Goal: Answer question/provide support

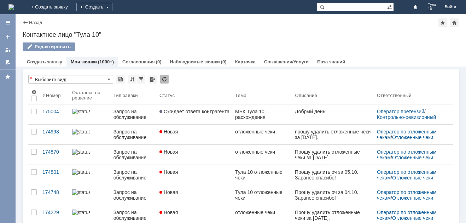
click at [14, 7] on img at bounding box center [11, 7] width 6 height 6
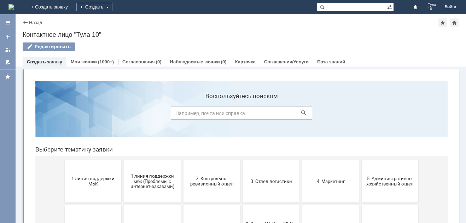
click at [87, 59] on div "Мои заявки (1000+)" at bounding box center [92, 62] width 52 height 10
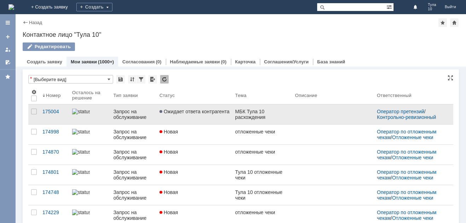
click at [208, 112] on span "Ожидает ответа контрагента" at bounding box center [195, 112] width 70 height 6
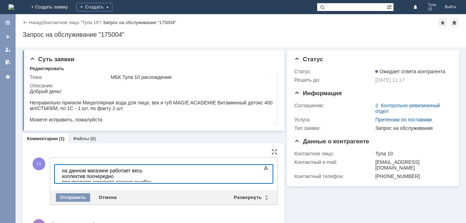
click at [162, 170] on div "на данном магазине работает весь коллектив поочередно" at bounding box center [112, 173] width 100 height 11
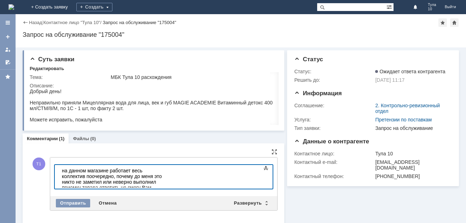
click at [162, 190] on div "при продаже заметила данную ошибку" at bounding box center [112, 193] width 100 height 6
click at [70, 202] on div "Отправить" at bounding box center [73, 203] width 34 height 8
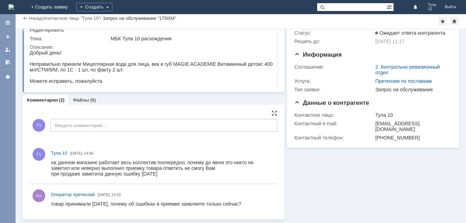
scroll to position [19, 0]
drag, startPoint x: 265, startPoint y: 10, endPoint x: 285, endPoint y: -12, distance: 29.5
click at [285, 0] on html "Идет загрузка, пожалуйста, подождите. На домашнюю + Создать заявку Создать Тула…" at bounding box center [233, 111] width 466 height 223
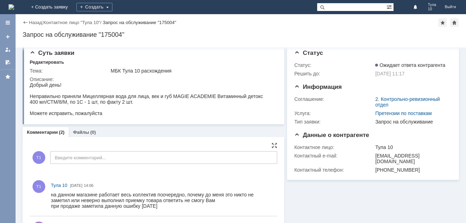
scroll to position [0, 0]
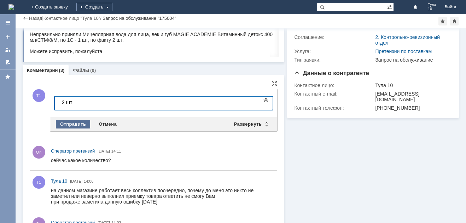
click at [79, 122] on div "Отправить" at bounding box center [73, 124] width 34 height 8
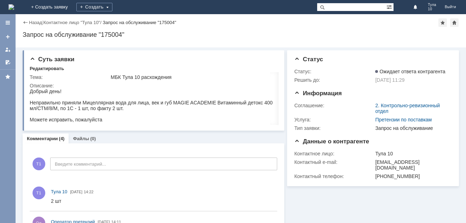
click at [14, 8] on img at bounding box center [11, 7] width 6 height 6
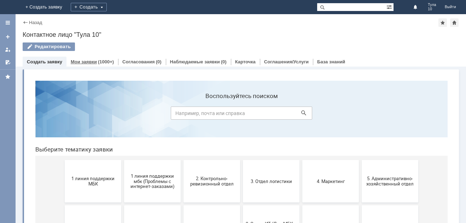
click at [79, 65] on div "Мои заявки (1000+)" at bounding box center [92, 62] width 52 height 10
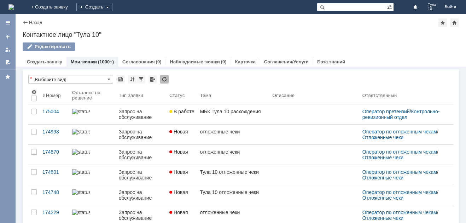
click at [77, 58] on div "Мои заявки (1000+)" at bounding box center [92, 62] width 52 height 10
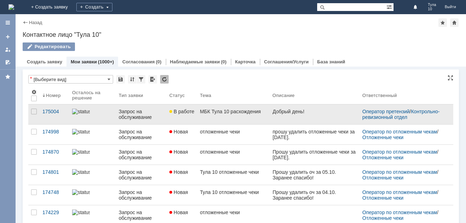
click at [273, 114] on div at bounding box center [314, 117] width 84 height 6
click at [274, 115] on div at bounding box center [314, 117] width 84 height 6
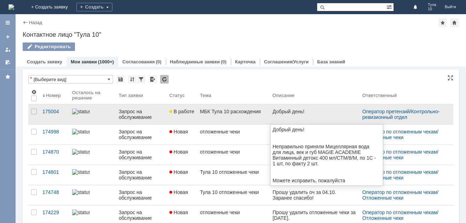
click at [255, 114] on div "МБК Тула 10 расхождения" at bounding box center [233, 112] width 67 height 6
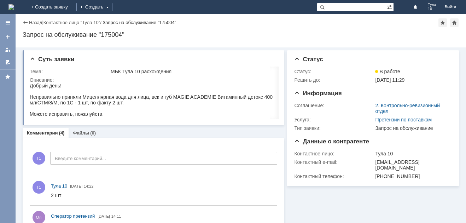
click at [14, 8] on img at bounding box center [11, 7] width 6 height 6
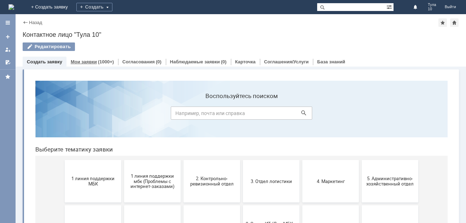
click at [80, 59] on link "Мои заявки" at bounding box center [84, 61] width 26 height 5
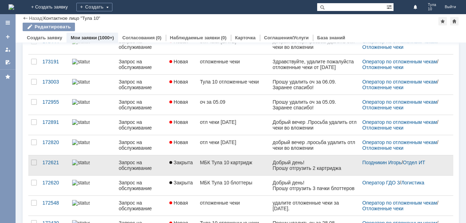
click at [236, 163] on div "МБК Тула 10 картридж" at bounding box center [233, 163] width 67 height 6
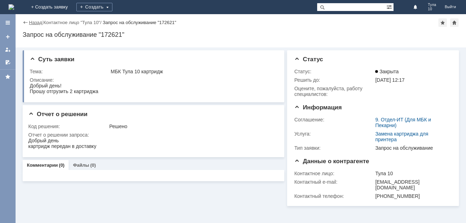
click at [35, 22] on link "Назад" at bounding box center [35, 22] width 13 height 5
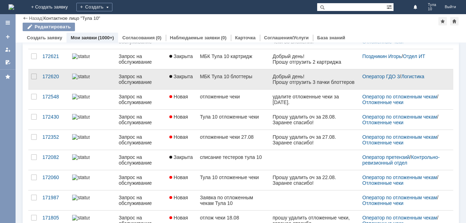
click at [295, 86] on link at bounding box center [315, 79] width 90 height 20
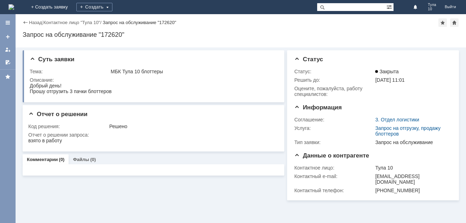
click at [14, 10] on img at bounding box center [11, 7] width 6 height 6
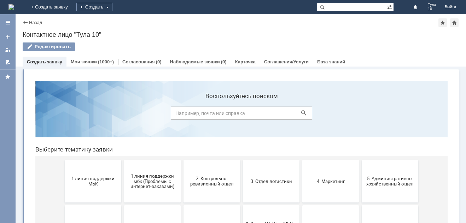
click at [87, 57] on div "Мои заявки (1000+)" at bounding box center [92, 62] width 52 height 10
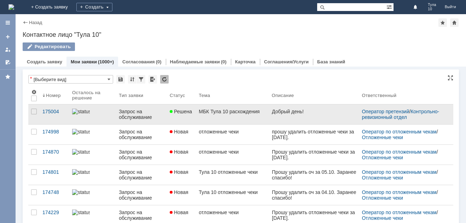
click at [201, 111] on div "МБК Тула 10 расхождения" at bounding box center [232, 112] width 67 height 6
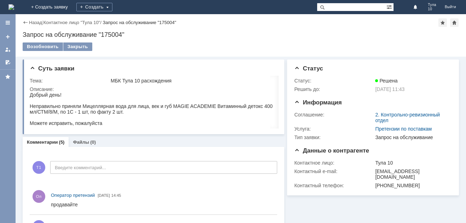
click at [14, 6] on img at bounding box center [11, 7] width 6 height 6
